Goal: Find specific page/section

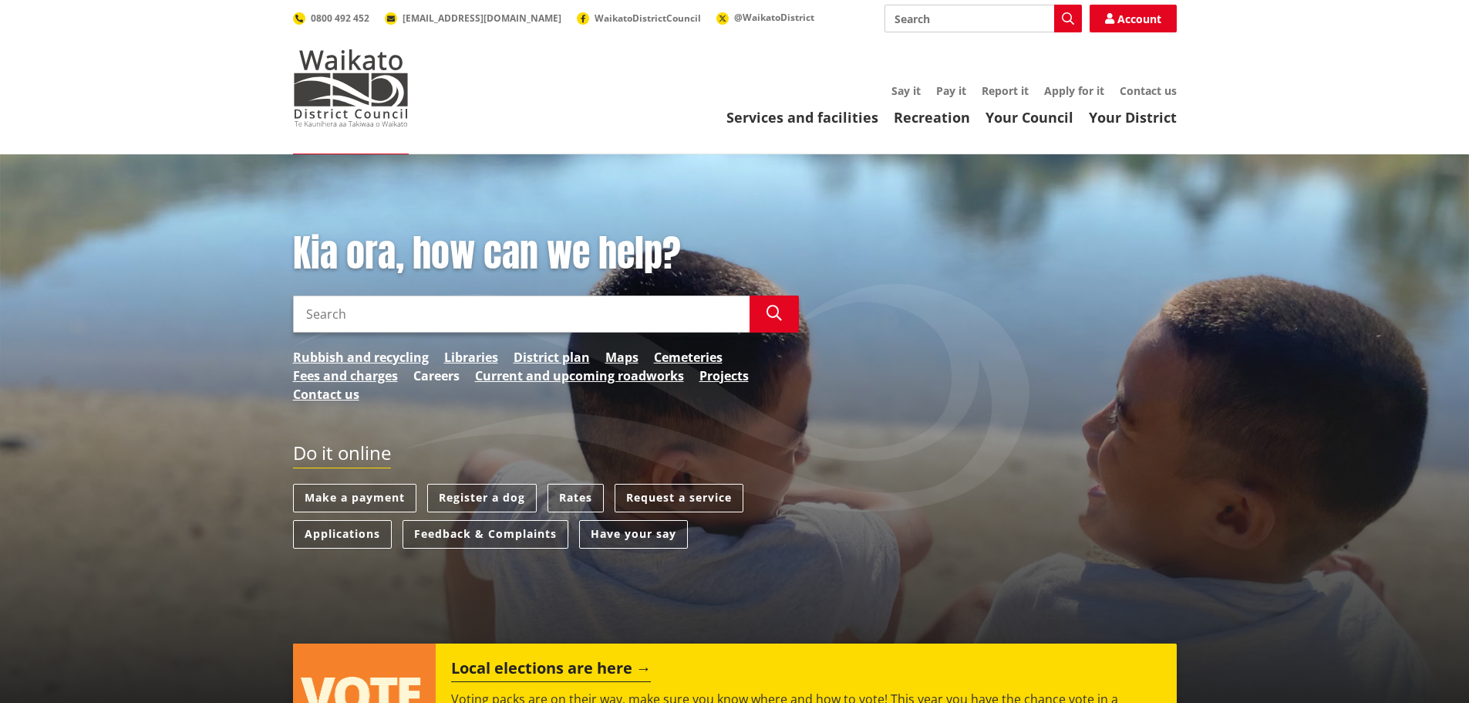
click at [445, 379] on link "Careers" at bounding box center [436, 375] width 46 height 19
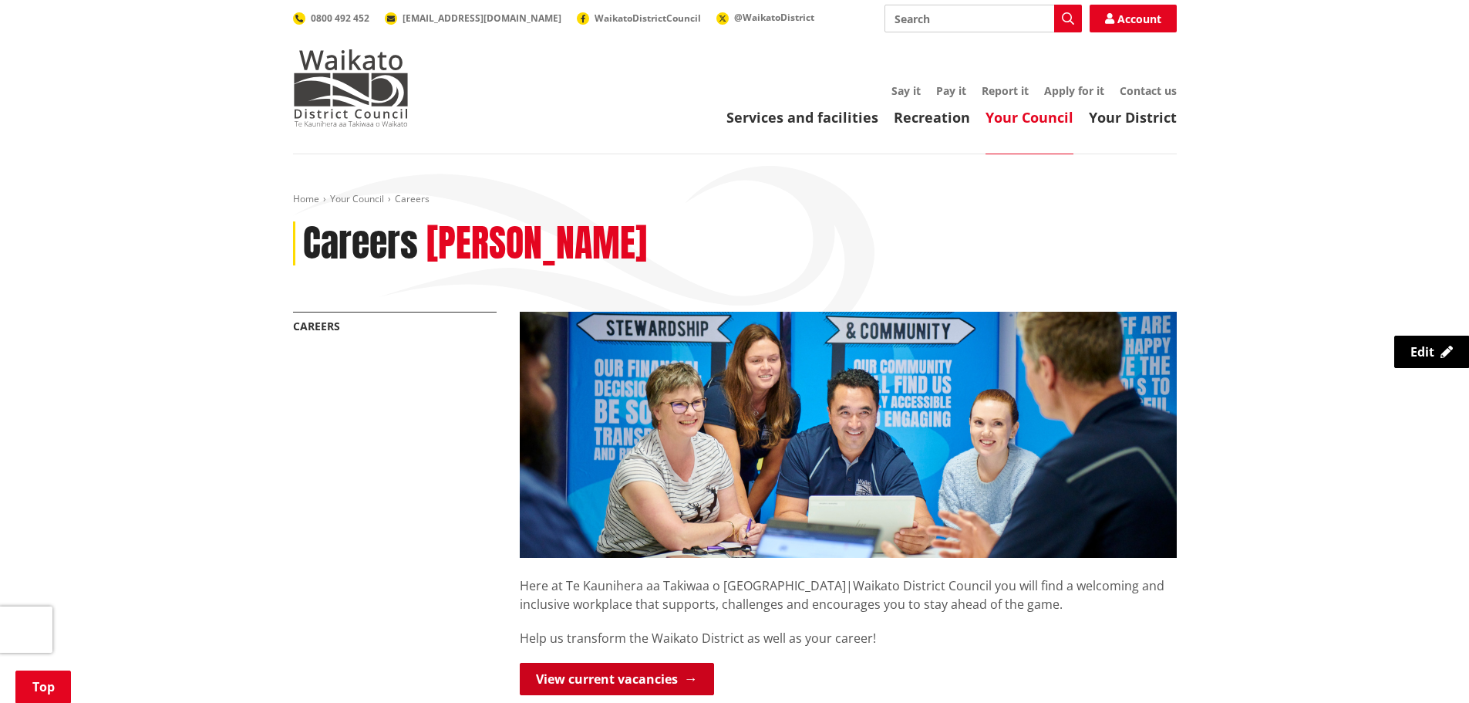
scroll to position [386, 0]
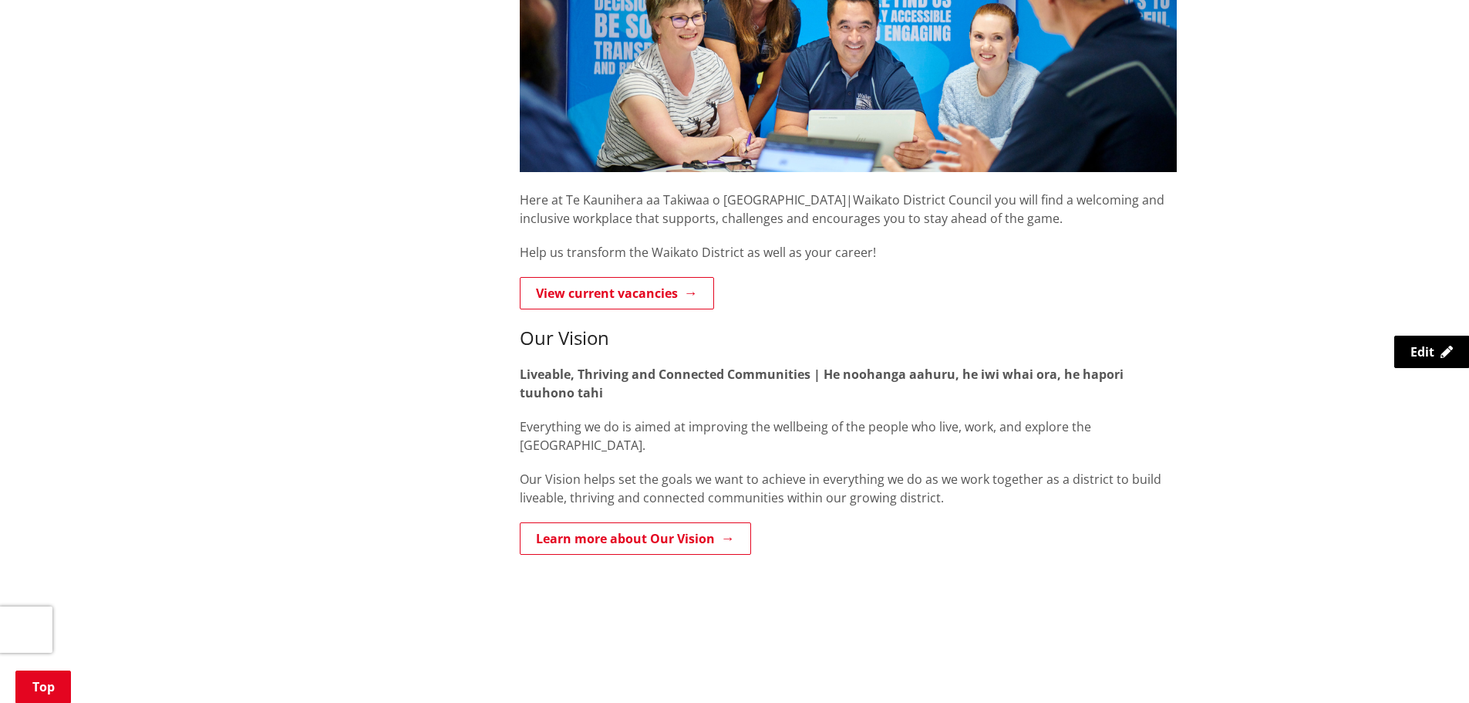
click at [609, 292] on link "View current vacancies" at bounding box center [617, 293] width 194 height 32
